Goal: Find specific page/section

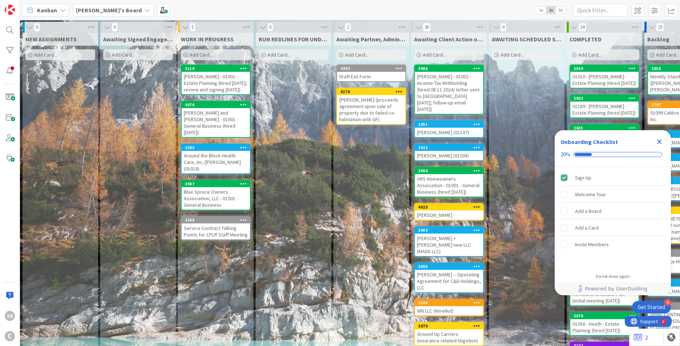
click at [584, 9] on input "text" at bounding box center [600, 10] width 54 height 13
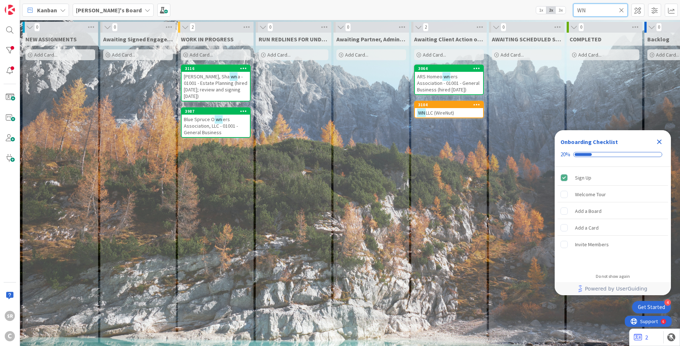
type input "WN"
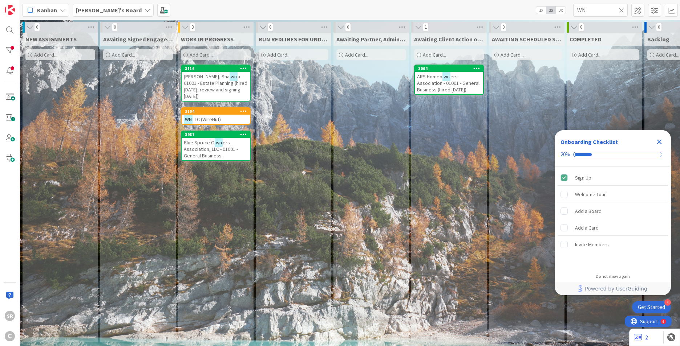
drag, startPoint x: 662, startPoint y: 145, endPoint x: 646, endPoint y: 135, distance: 18.4
click at [661, 145] on icon "Close Checklist" at bounding box center [659, 142] width 9 height 9
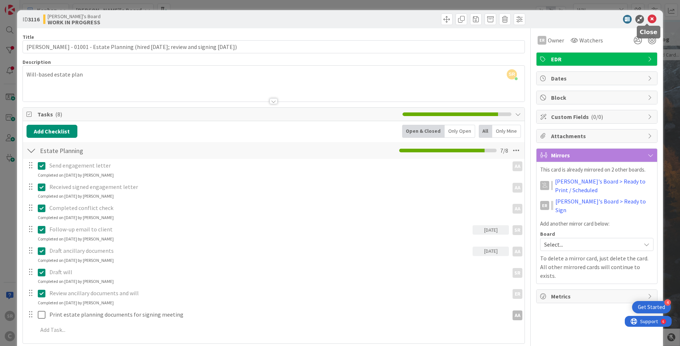
click at [648, 17] on icon at bounding box center [652, 19] width 9 height 9
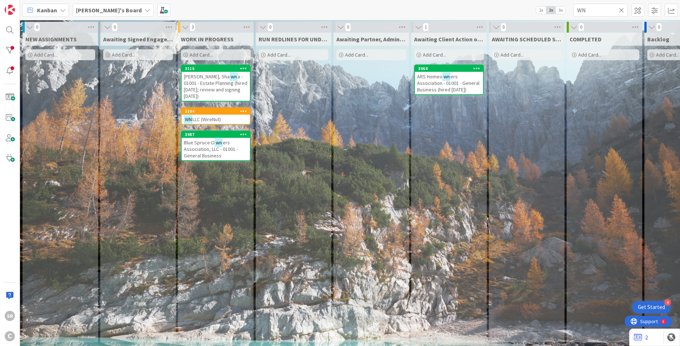
click at [621, 11] on icon at bounding box center [621, 10] width 5 height 7
